Goal: Information Seeking & Learning: Learn about a topic

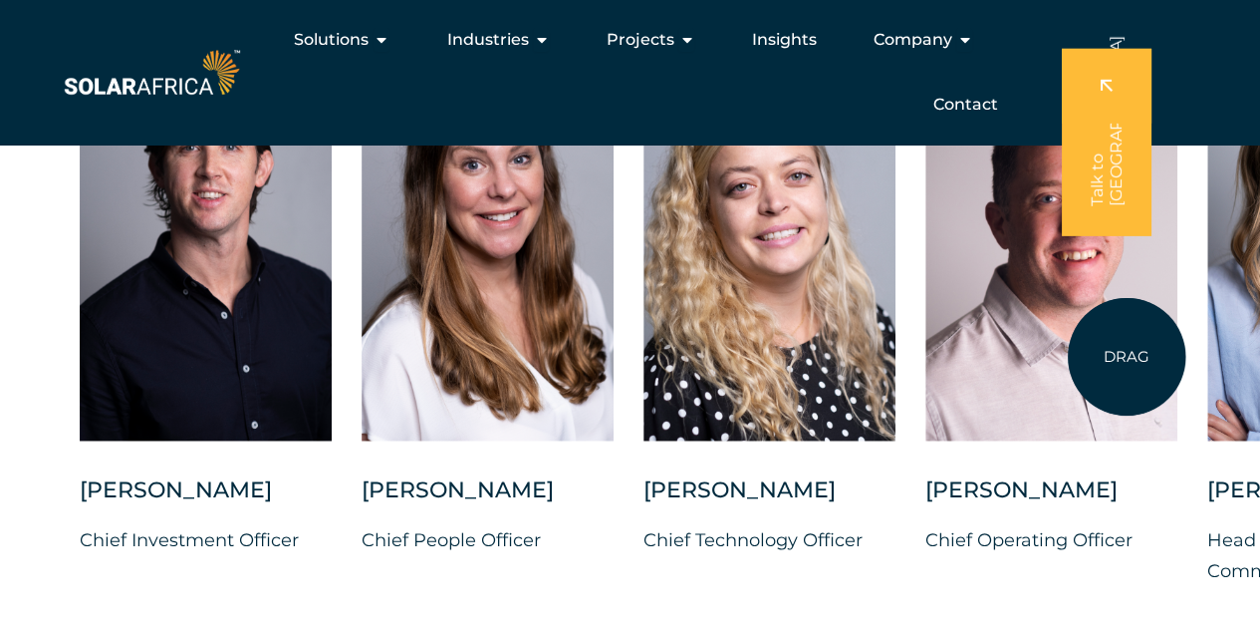
scroll to position [5346, 0]
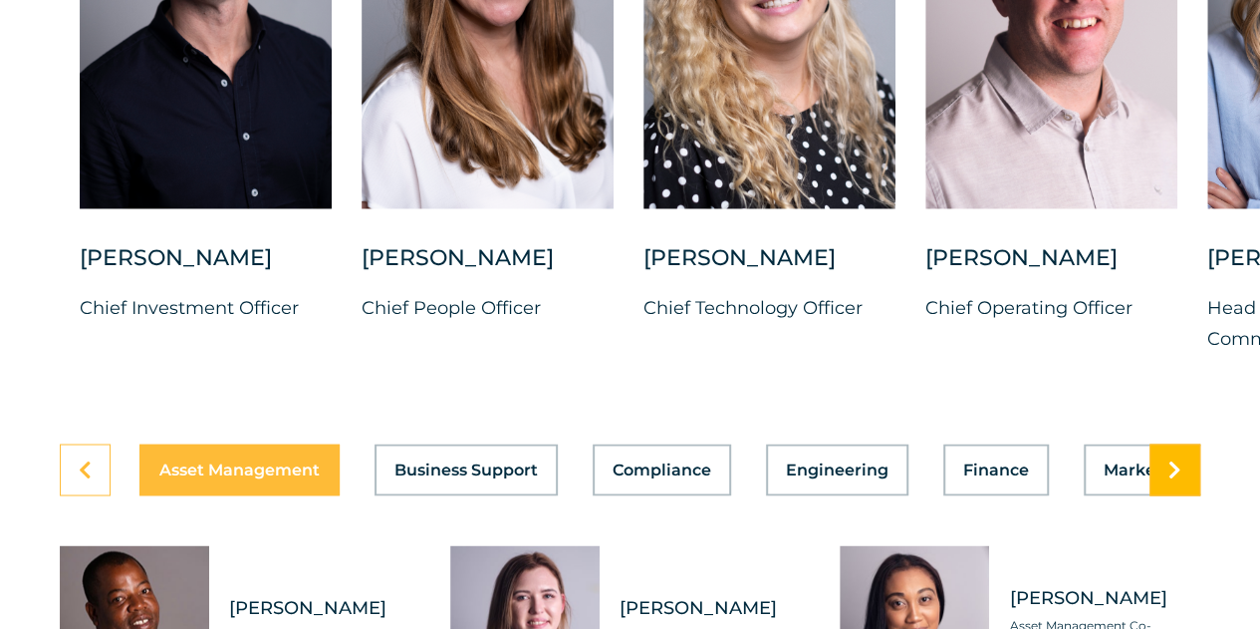
click at [1179, 479] on icon at bounding box center [1175, 469] width 13 height 20
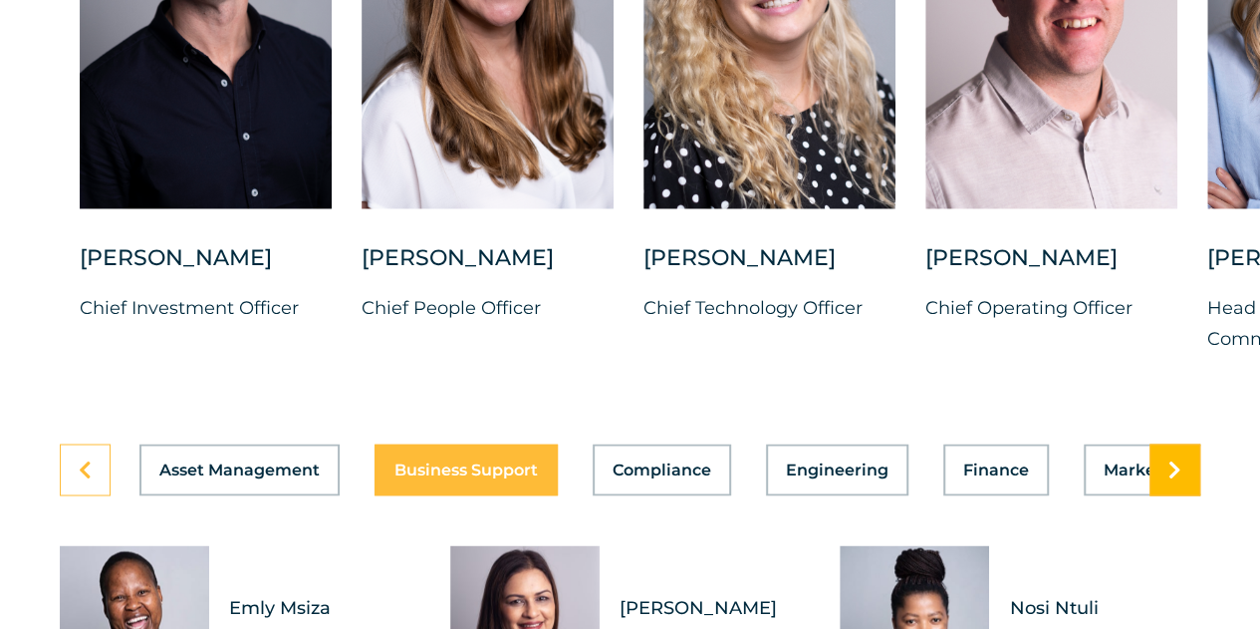
scroll to position [5347, 0]
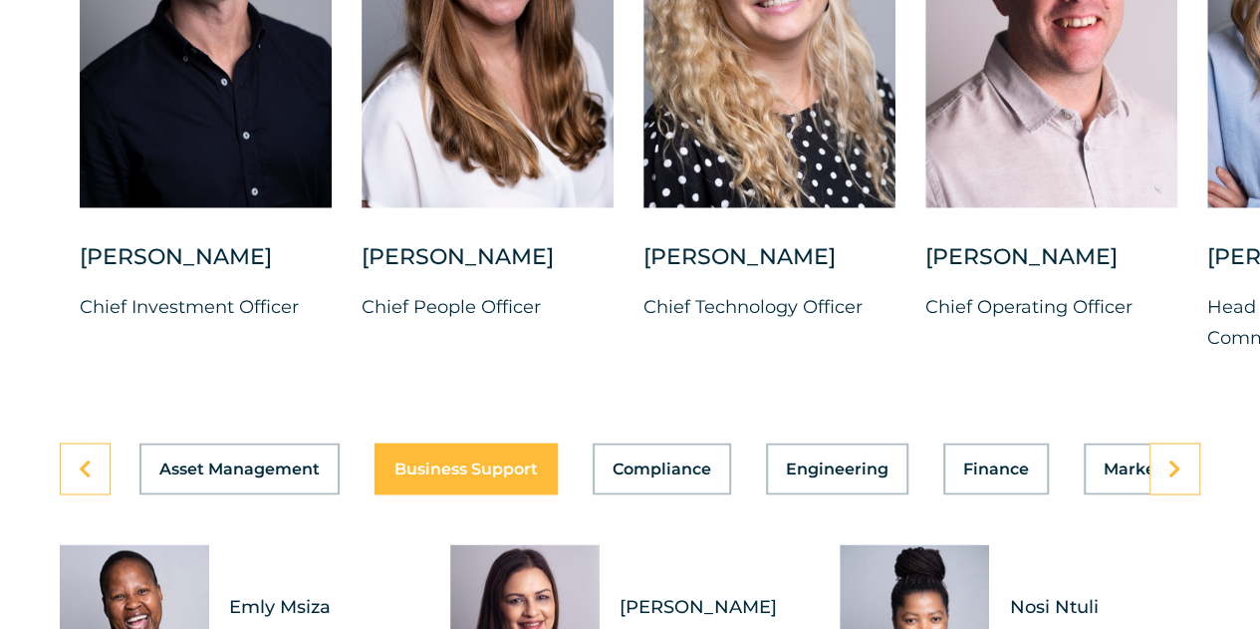
click at [687, 494] on div "Asset Management Business Support Compliance Engineering Finance Marketing O&M …" at bounding box center [630, 468] width 1141 height 52
click at [687, 494] on button "Compliance" at bounding box center [662, 468] width 138 height 52
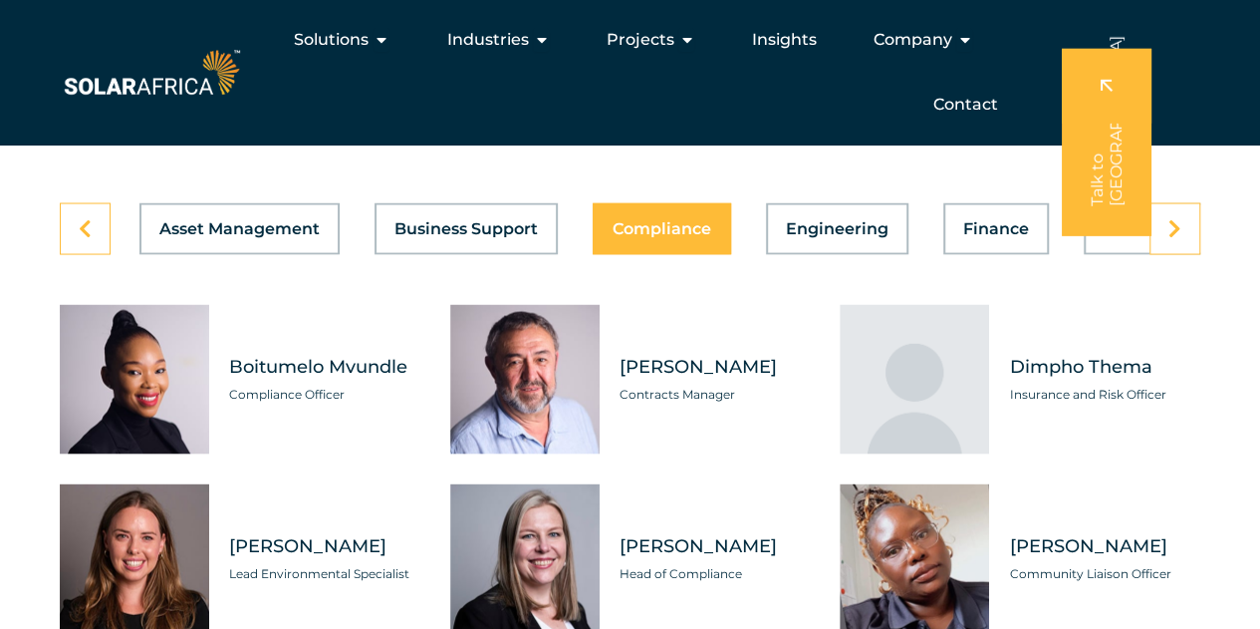
scroll to position [5579, 0]
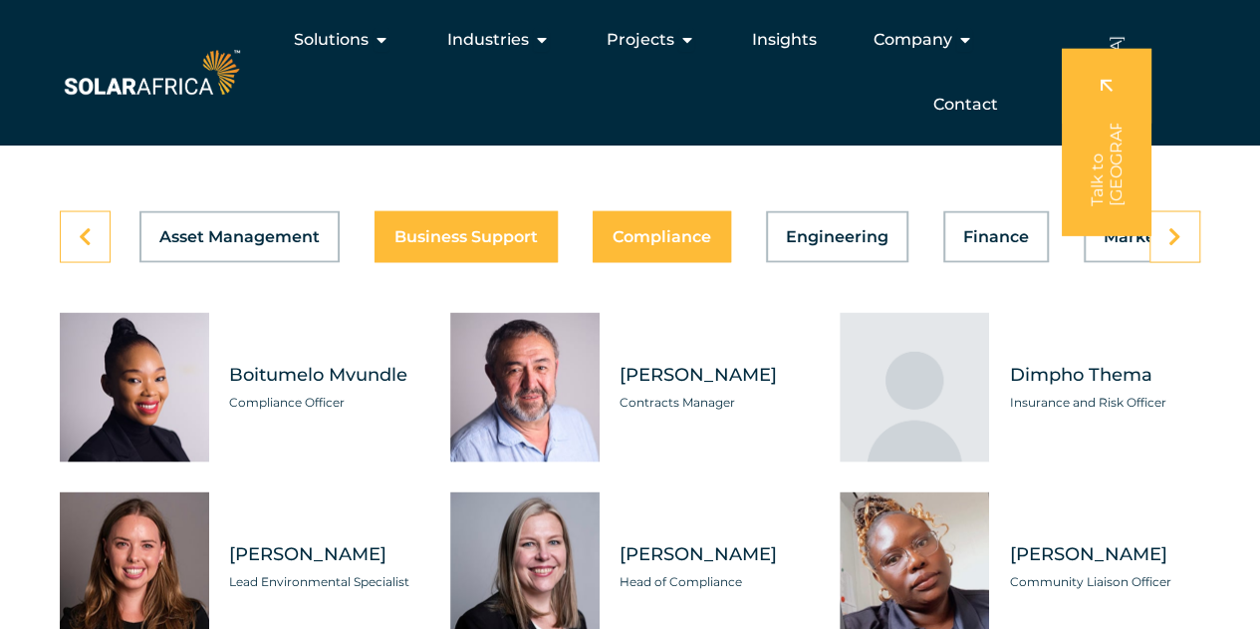
click at [436, 262] on button "Business Support" at bounding box center [466, 236] width 183 height 52
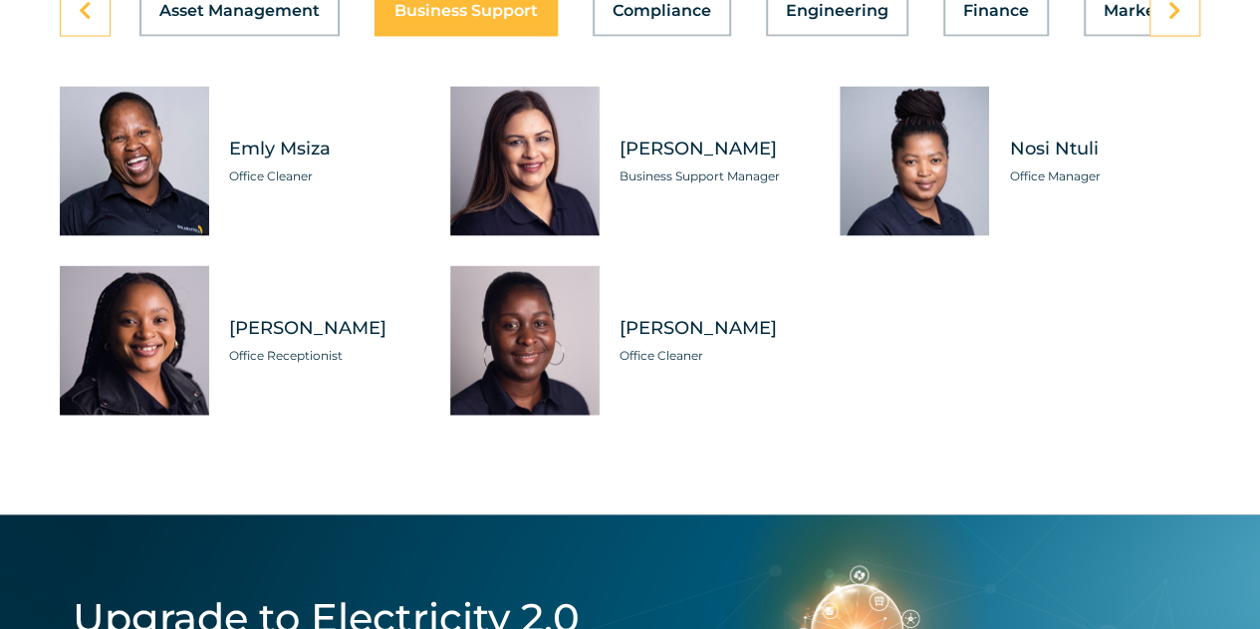
scroll to position [5812, 0]
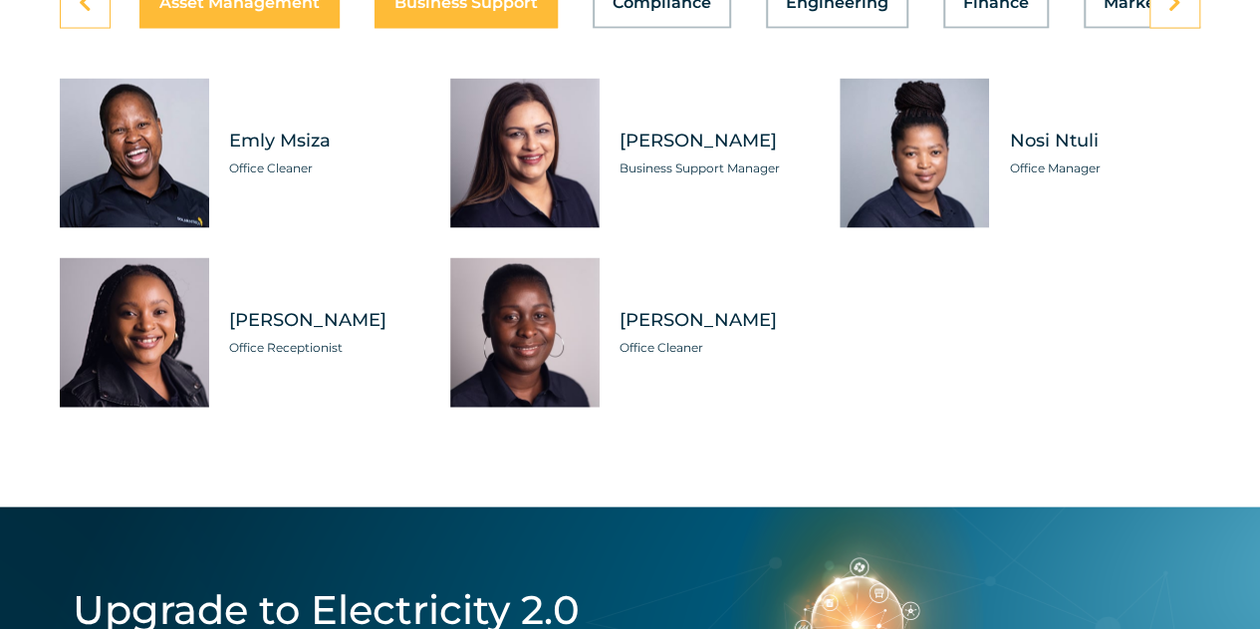
click at [324, 29] on button "Asset Management" at bounding box center [239, 3] width 200 height 52
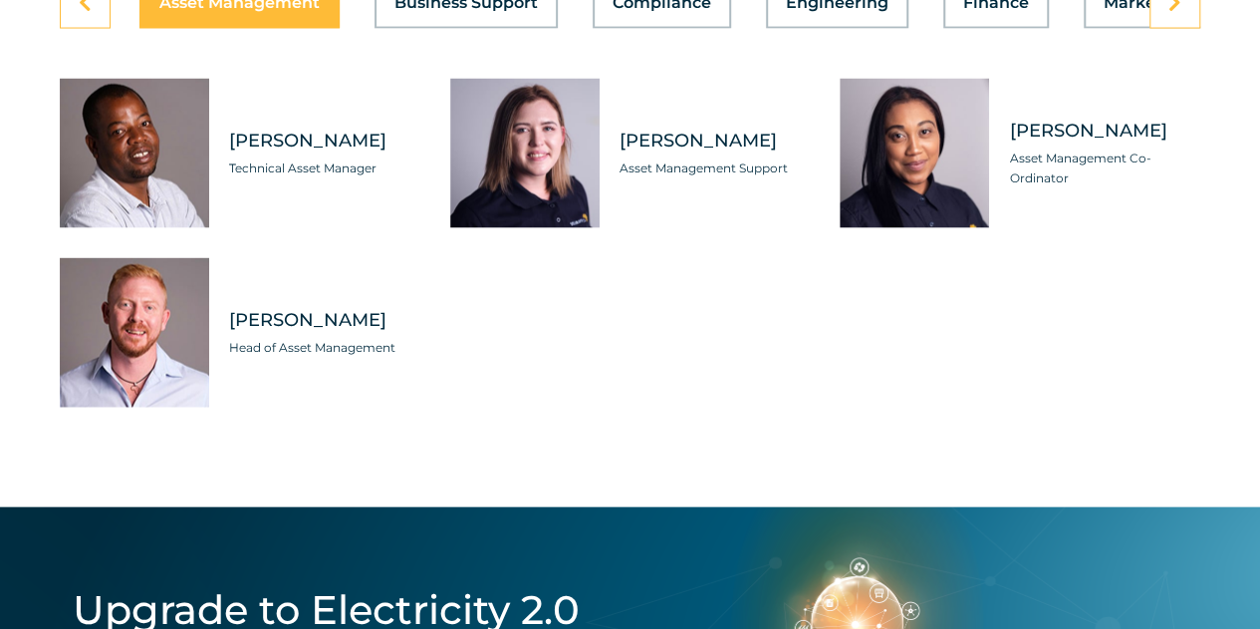
scroll to position [5813, 0]
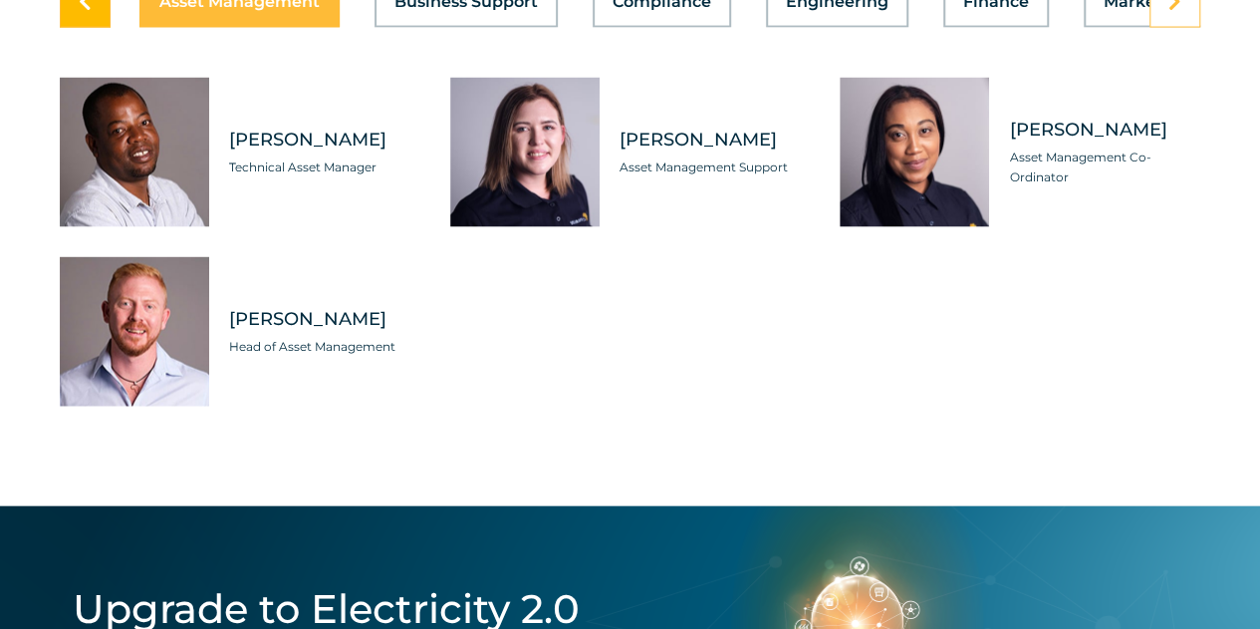
click at [93, 27] on link at bounding box center [85, 2] width 51 height 52
click at [859, 10] on span "Engineering" at bounding box center [837, 2] width 103 height 16
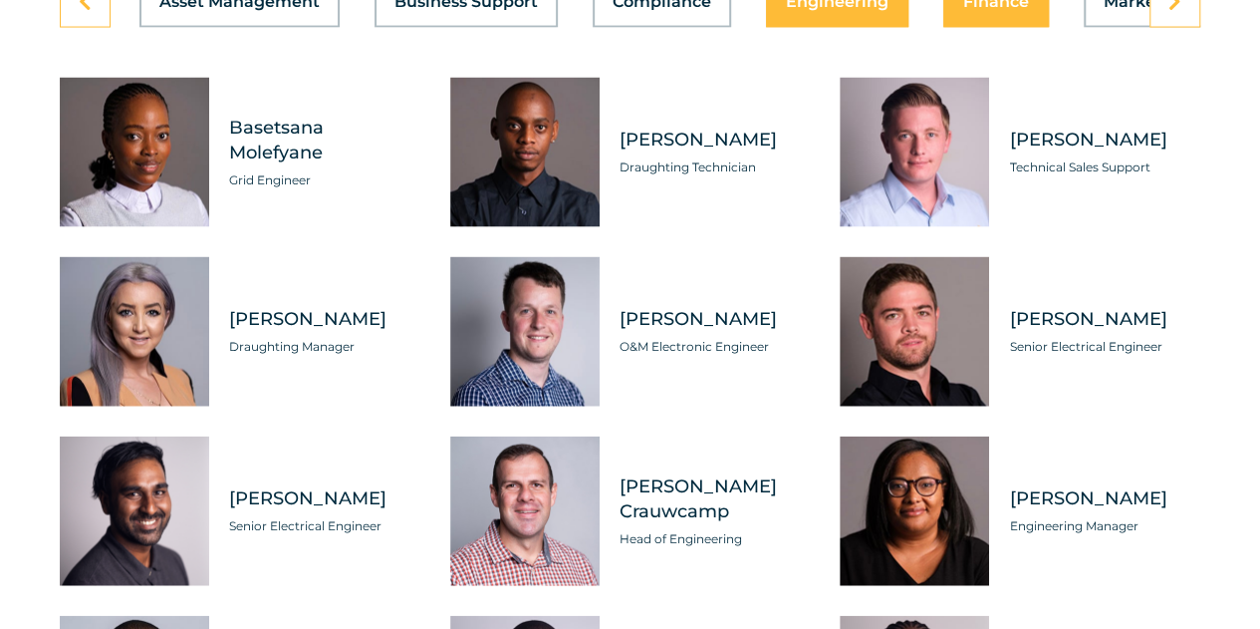
click at [987, 10] on span "Finance" at bounding box center [996, 2] width 66 height 16
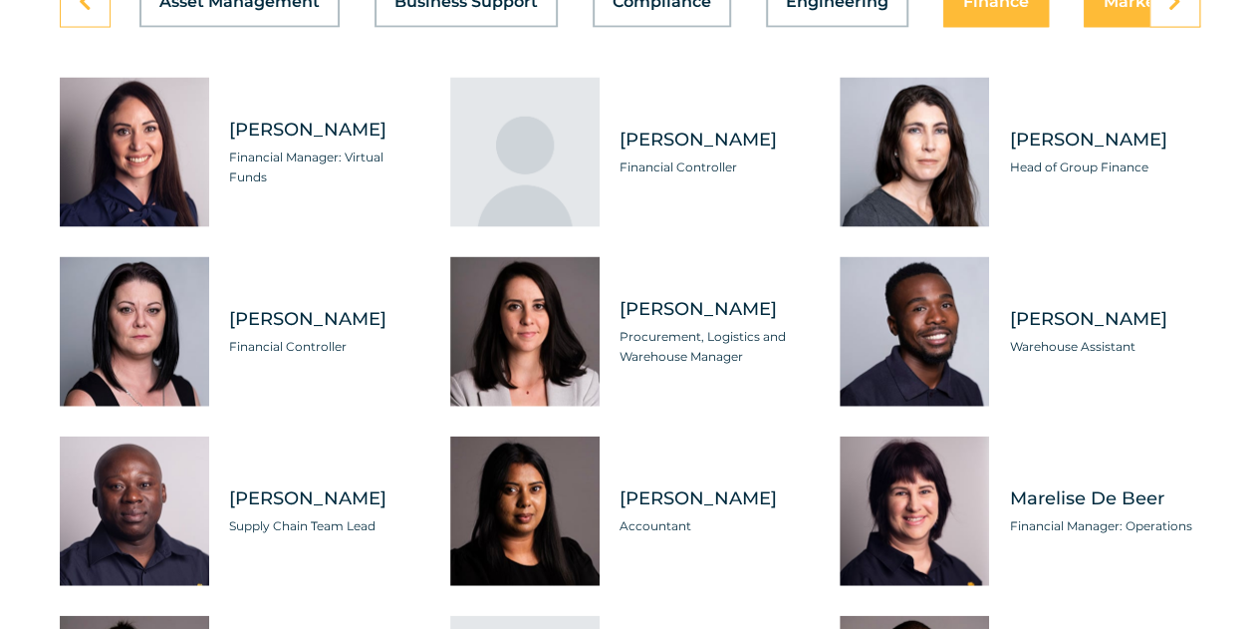
click at [1100, 28] on button "Marketing" at bounding box center [1147, 2] width 126 height 52
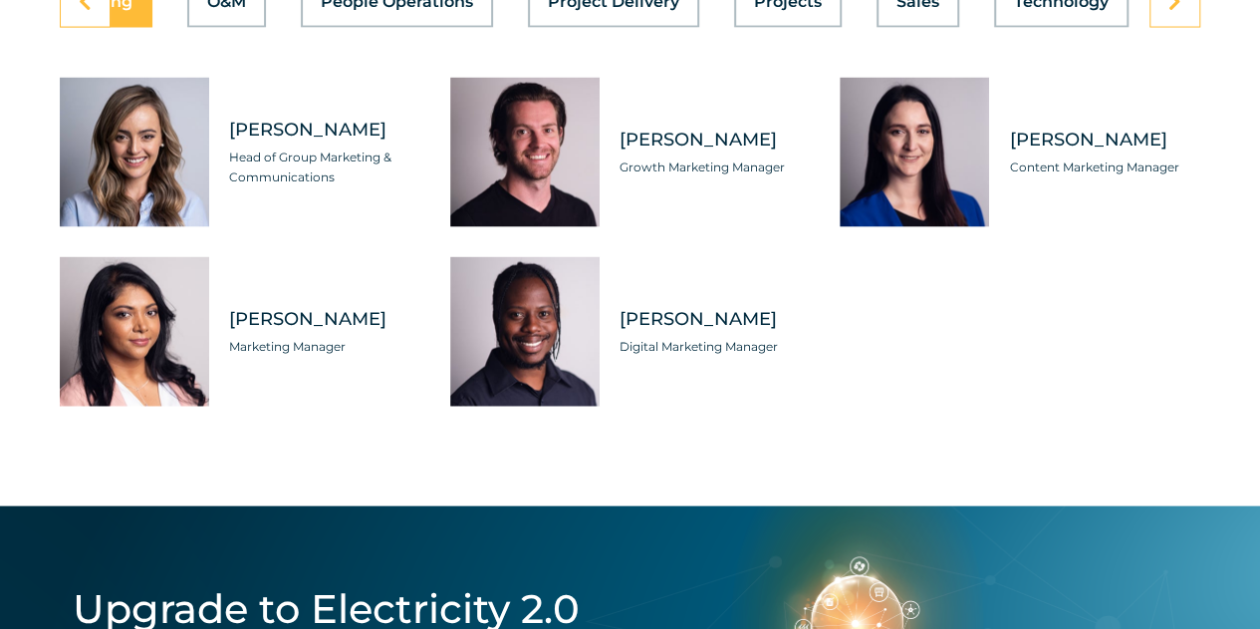
scroll to position [0, 1061]
click at [829, 28] on button "Projects" at bounding box center [784, 2] width 108 height 52
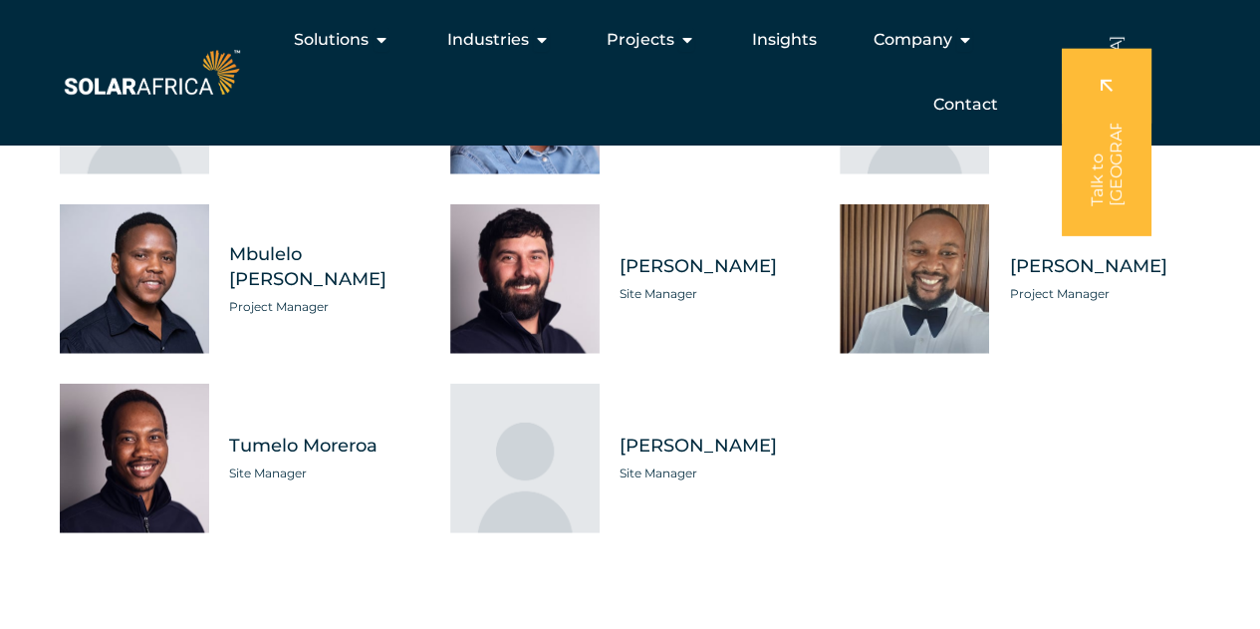
scroll to position [5581, 0]
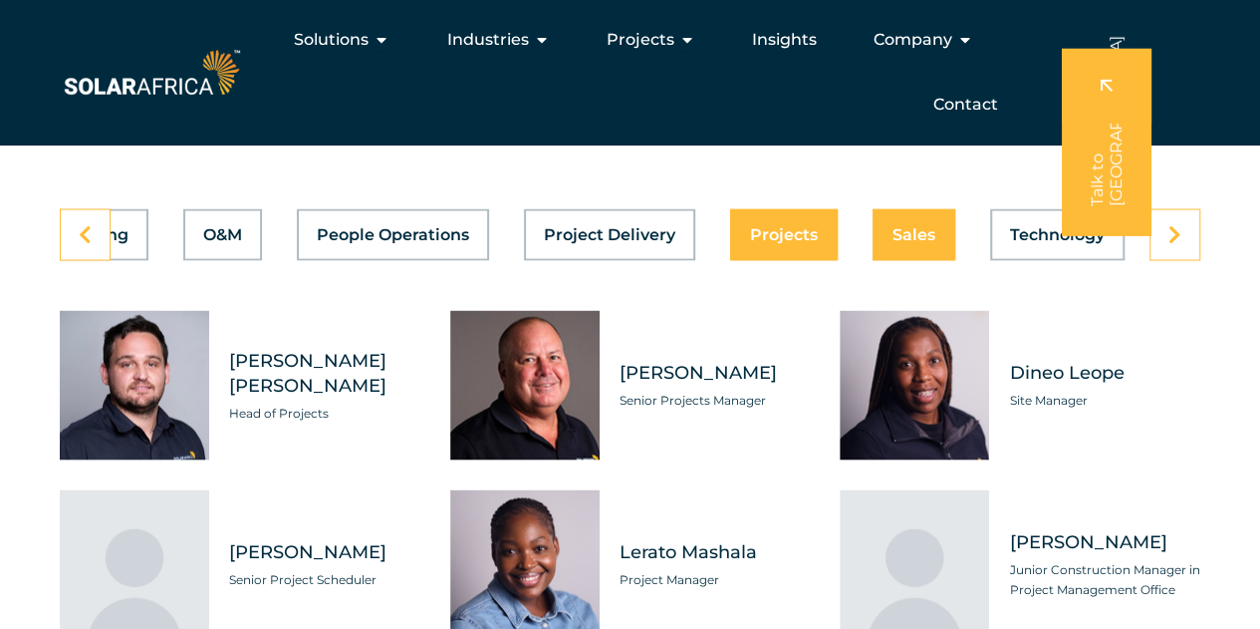
click at [894, 242] on span "Sales" at bounding box center [914, 234] width 43 height 16
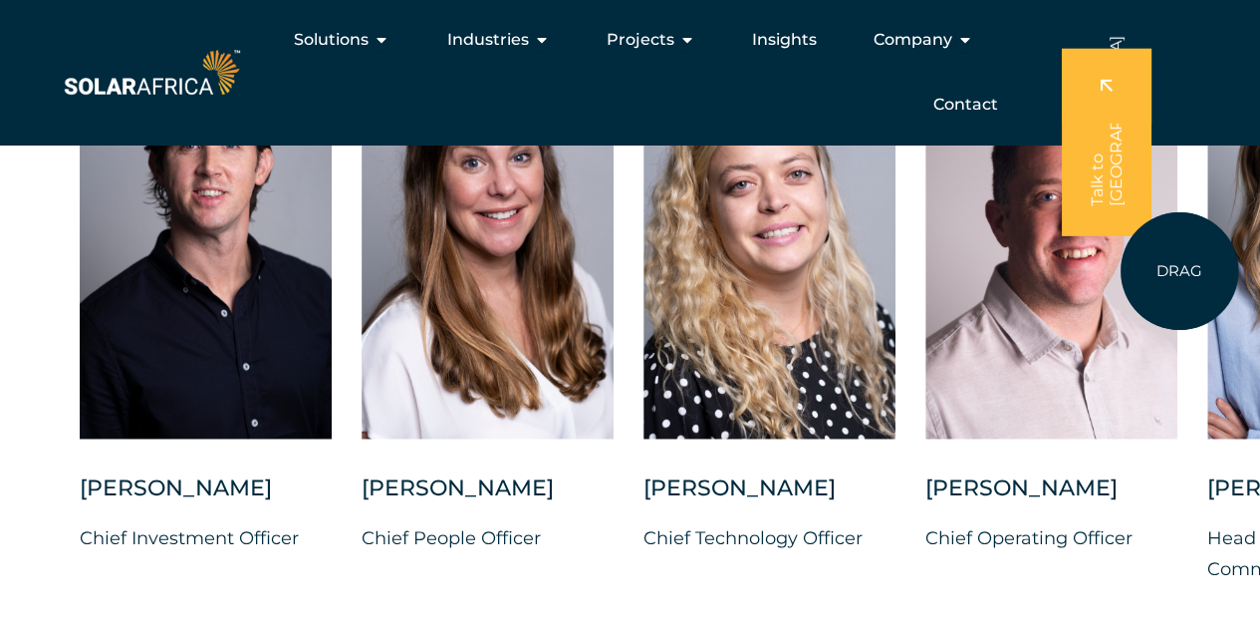
scroll to position [5348, 0]
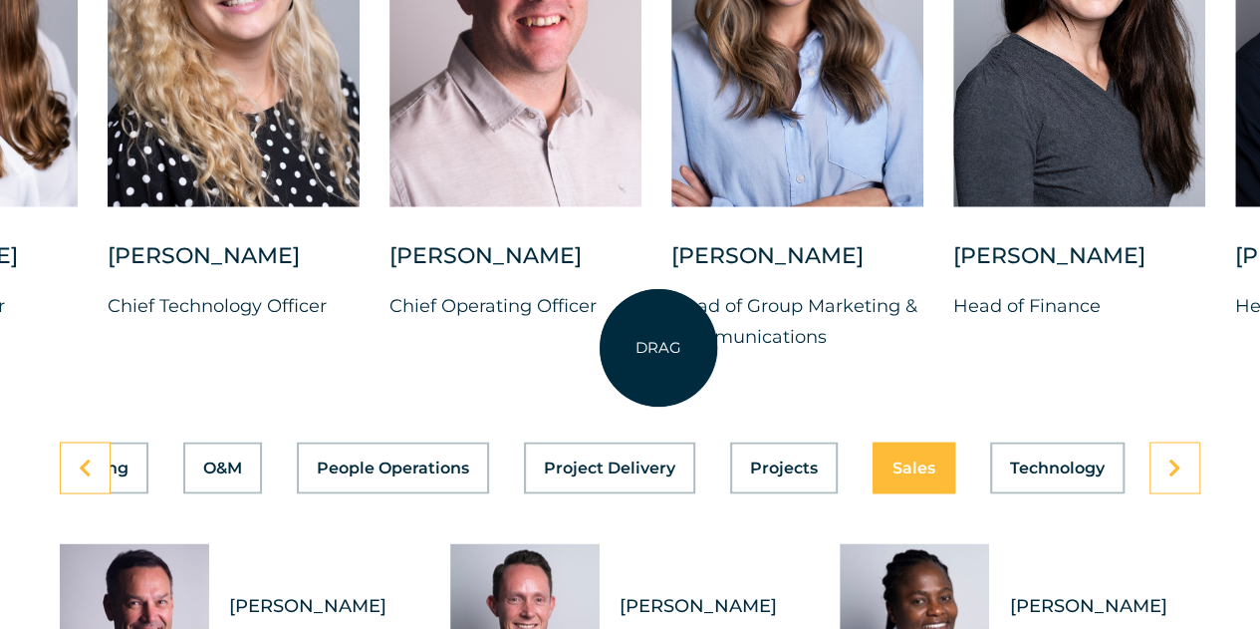
drag, startPoint x: 1026, startPoint y: 311, endPoint x: 659, endPoint y: 348, distance: 369.5
click at [659, 348] on div "[PERSON_NAME] Chief Investment Officer [PERSON_NAME] Chief People Officer [PERS…" at bounding box center [671, 96] width 2415 height 573
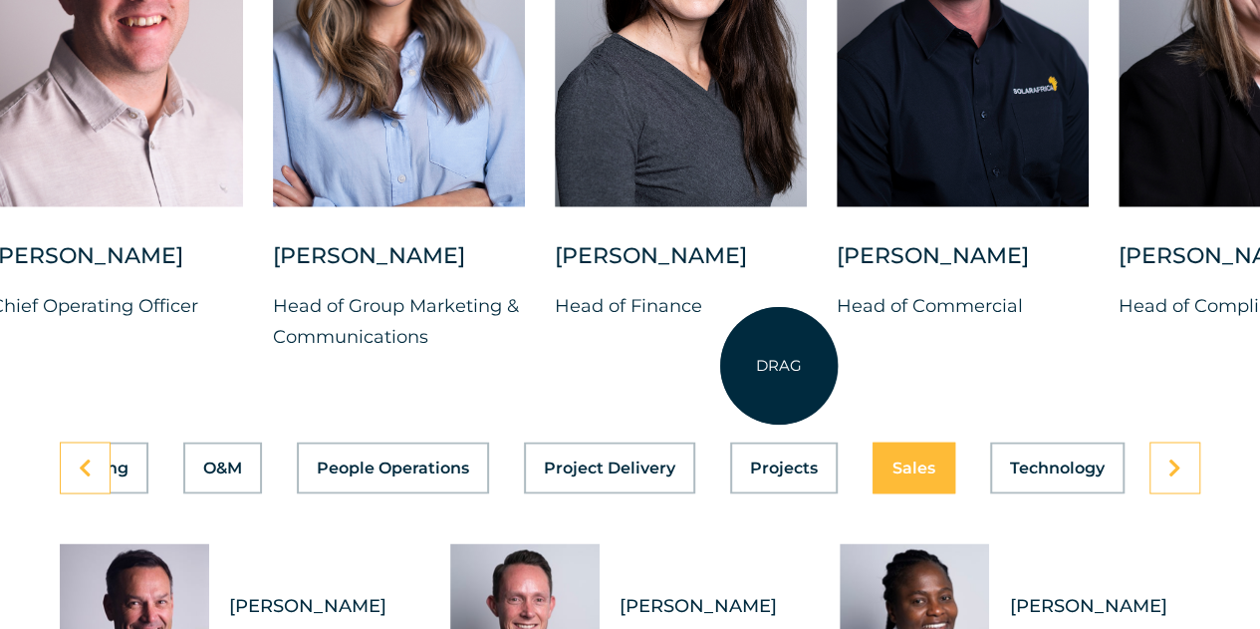
drag, startPoint x: 1150, startPoint y: 358, endPoint x: 779, endPoint y: 366, distance: 370.7
click at [779, 353] on div "[PERSON_NAME] Head of Finance" at bounding box center [681, 297] width 252 height 112
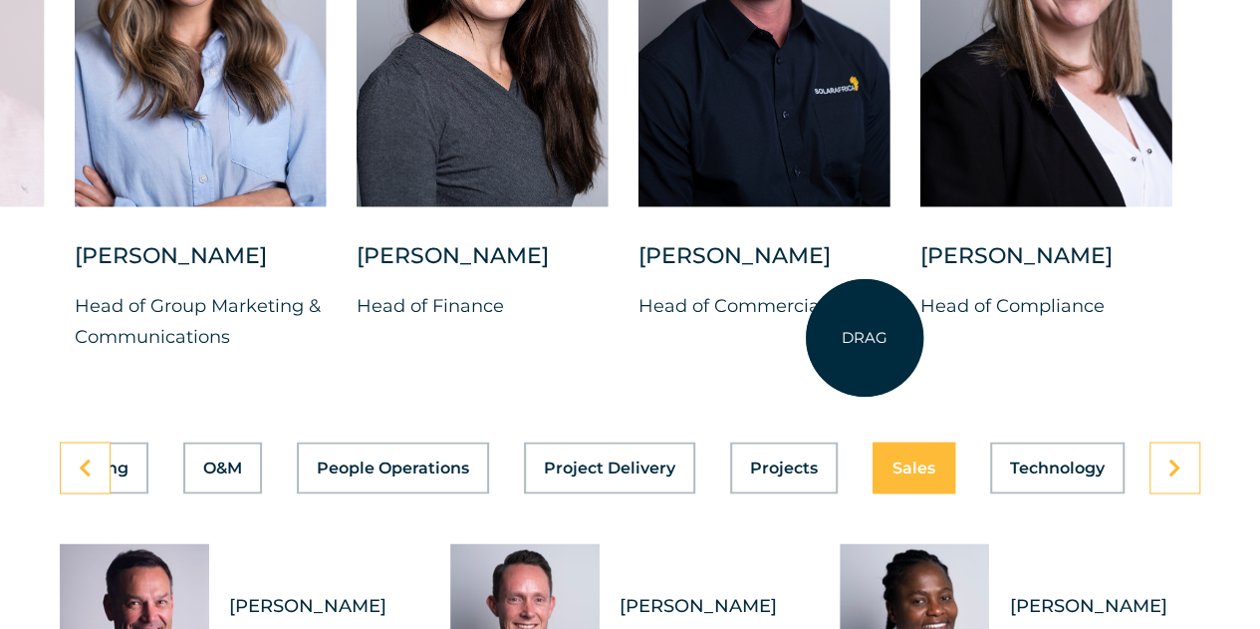
drag, startPoint x: 875, startPoint y: 336, endPoint x: 805, endPoint y: 352, distance: 71.5
click at [805, 352] on div "[PERSON_NAME] Head of Commercial" at bounding box center [765, 297] width 252 height 112
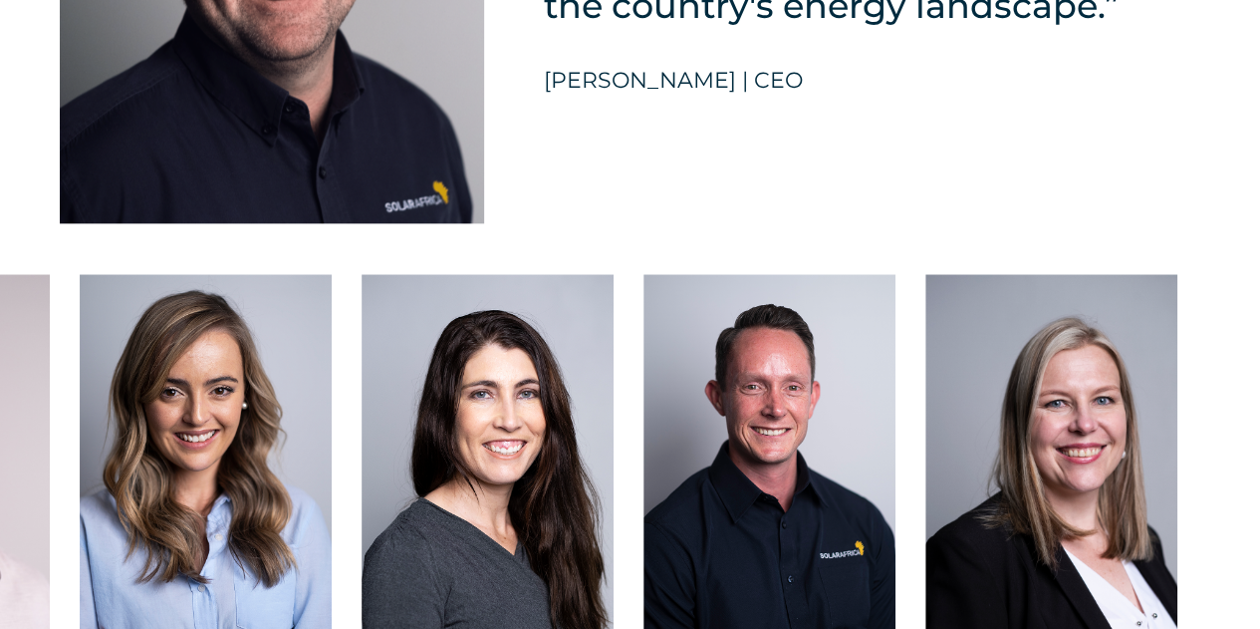
scroll to position [5116, 0]
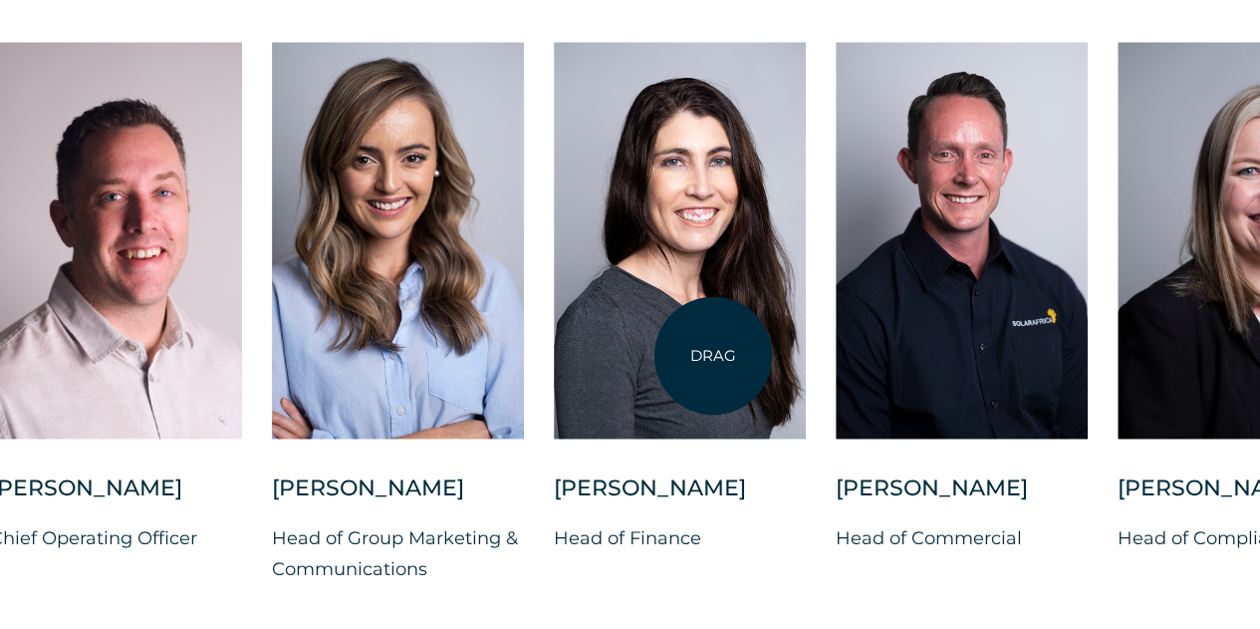
drag, startPoint x: 521, startPoint y: 374, endPoint x: 969, endPoint y: 332, distance: 450.3
click at [806, 332] on div at bounding box center [680, 240] width 252 height 397
